Goal: Task Accomplishment & Management: Use online tool/utility

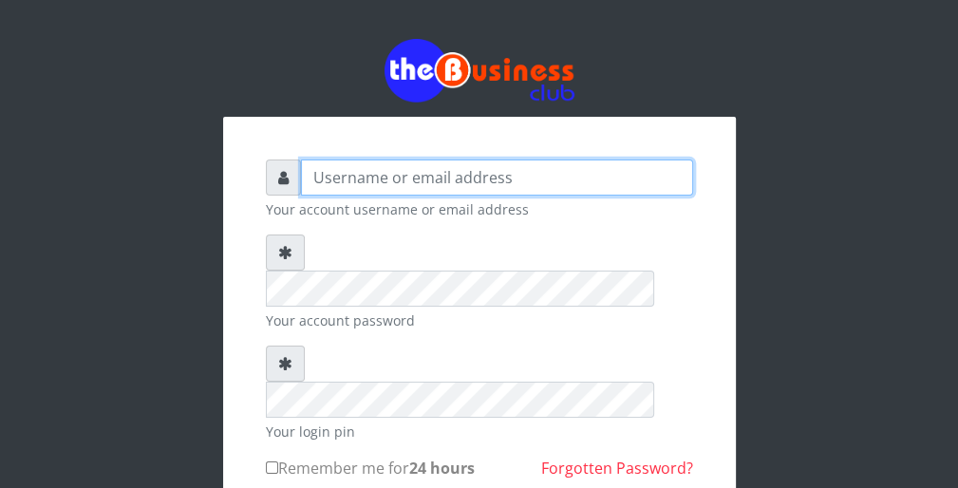
type input "wergbac8"
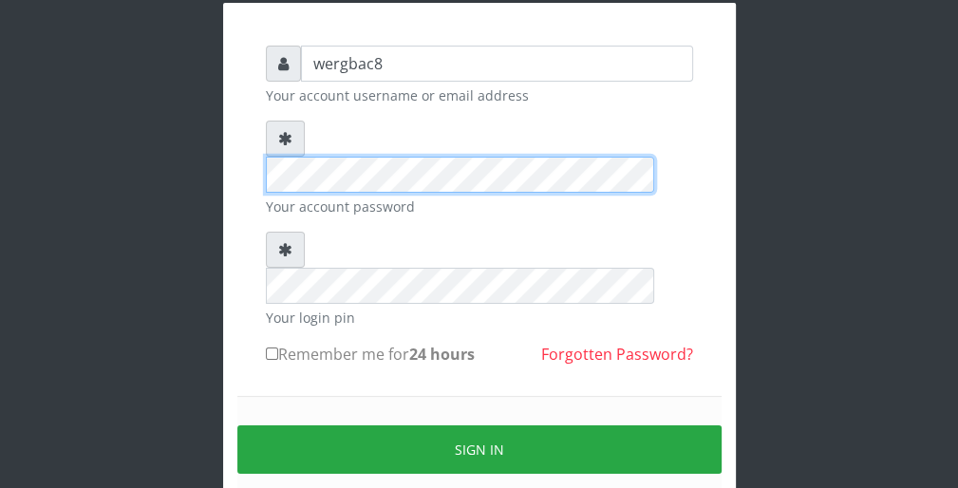
scroll to position [152, 0]
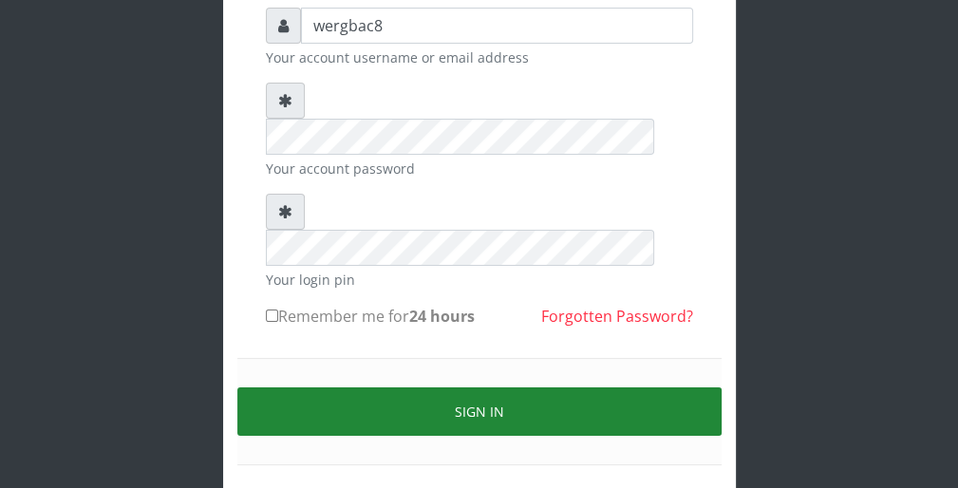
click at [657, 387] on button "Sign in" at bounding box center [479, 411] width 484 height 48
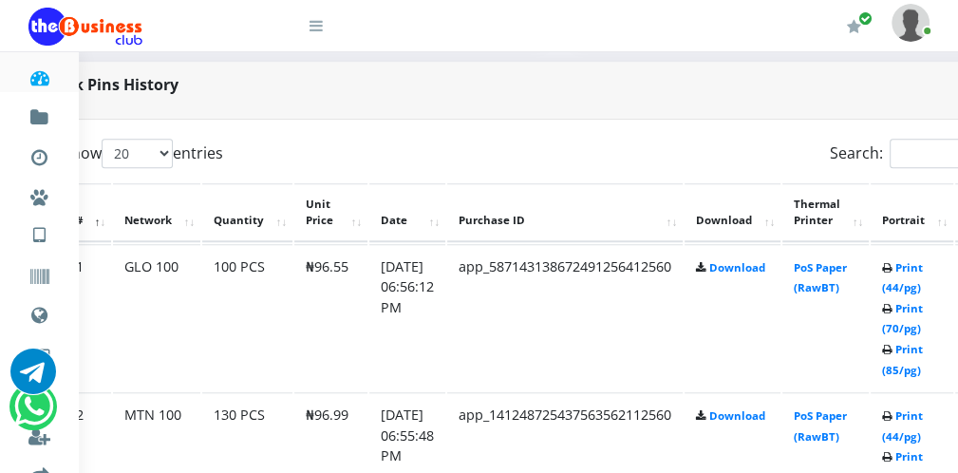
scroll to position [911, 76]
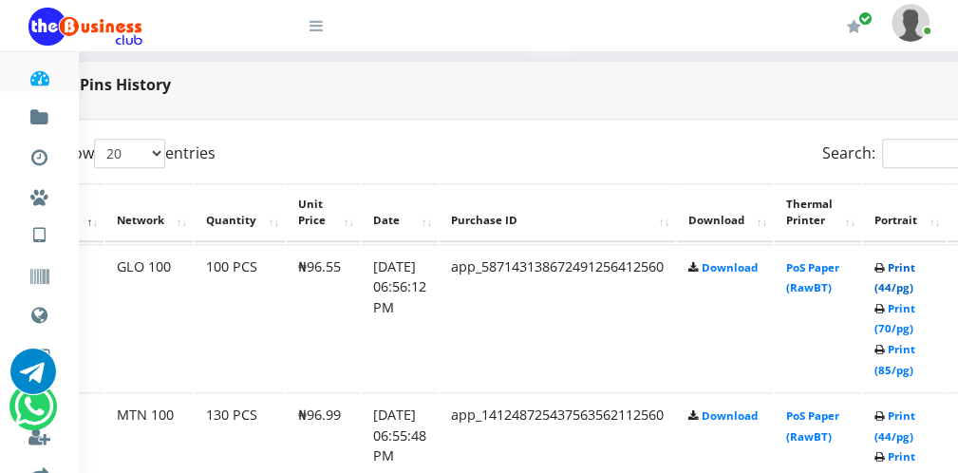
click at [915, 286] on link "Print (44/pg)" at bounding box center [894, 277] width 41 height 35
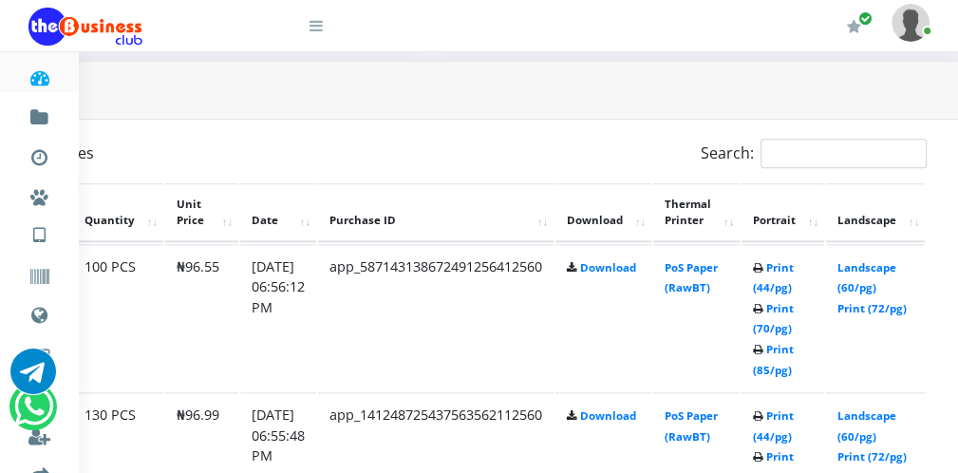
scroll to position [911, 159]
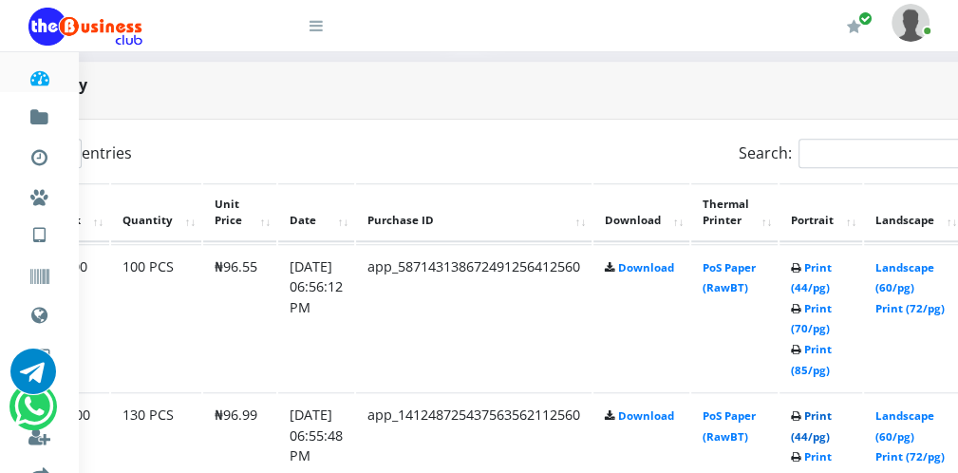
click at [832, 434] on link "Print (44/pg)" at bounding box center [811, 425] width 41 height 35
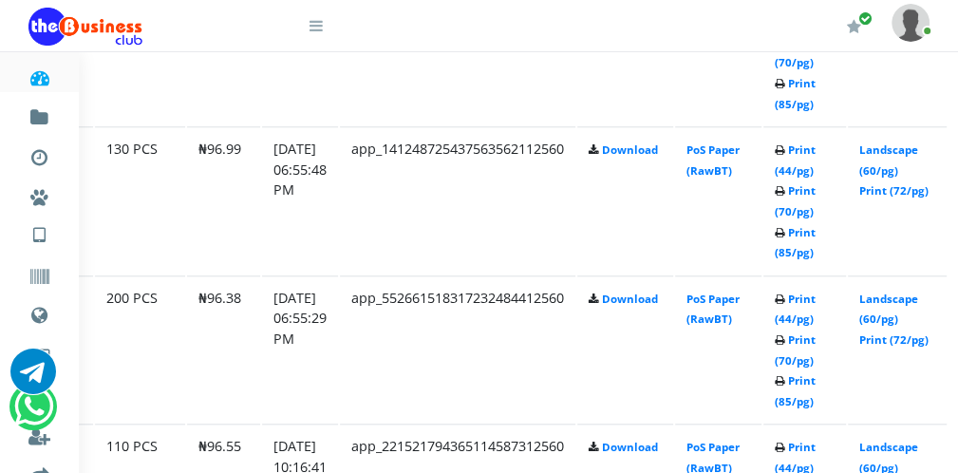
scroll to position [1177, 159]
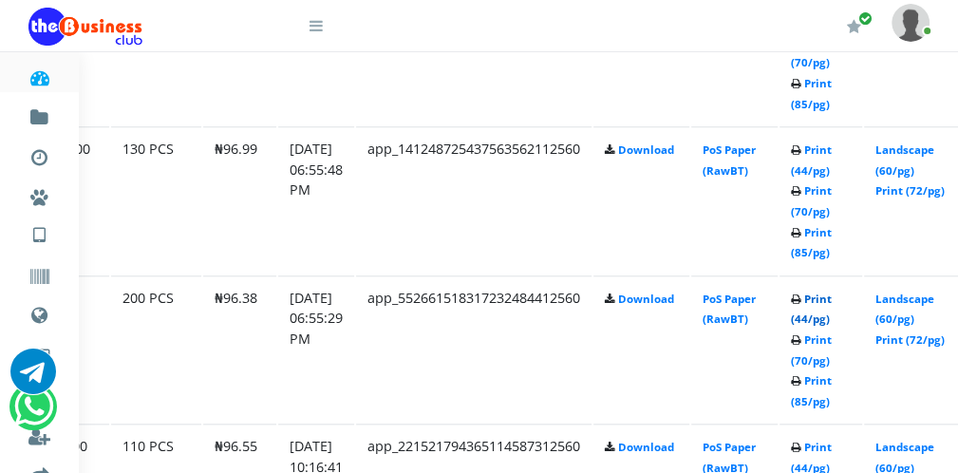
click at [827, 319] on link "Print (44/pg)" at bounding box center [811, 308] width 41 height 35
